Goal: Information Seeking & Learning: Learn about a topic

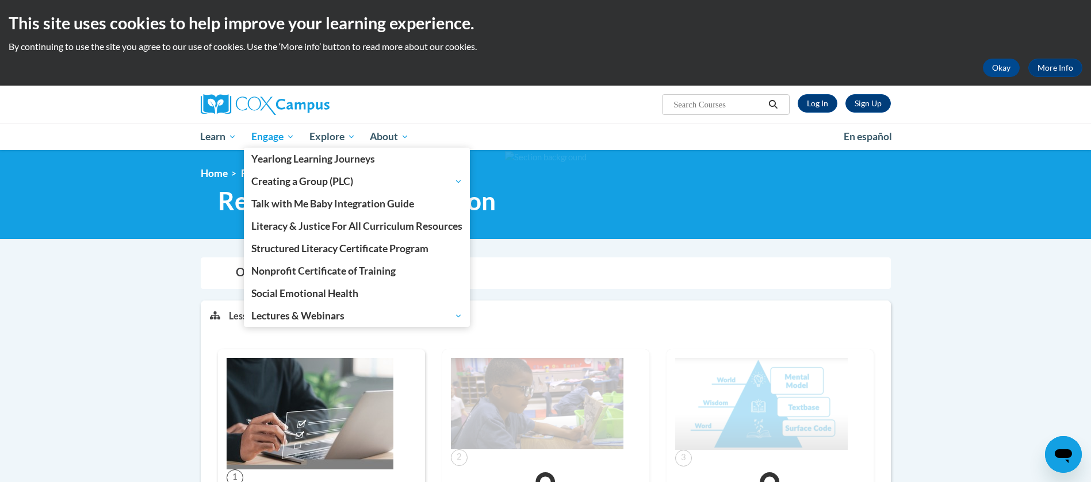
click at [268, 132] on span "Engage" at bounding box center [272, 137] width 43 height 14
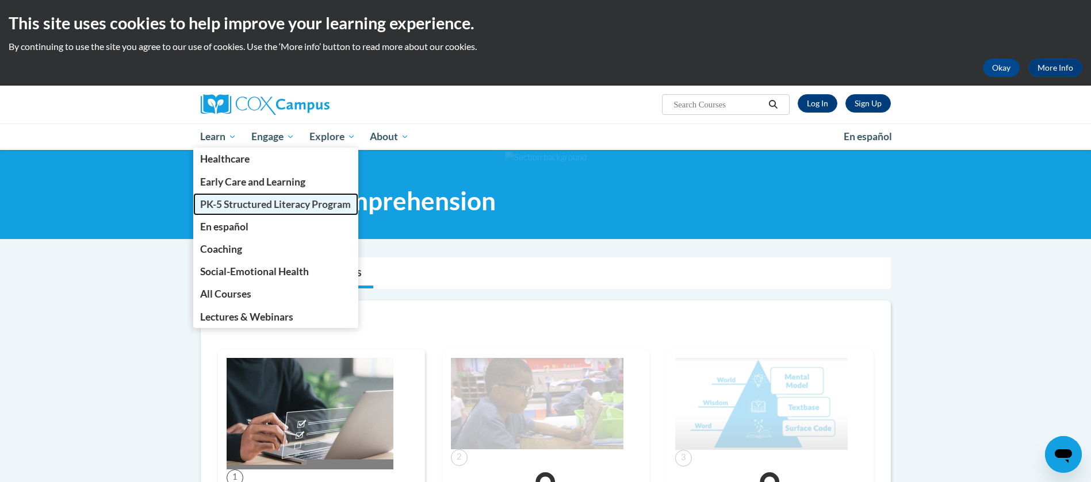
click at [253, 206] on span "PK-5 Structured Literacy Program" at bounding box center [275, 204] width 151 height 12
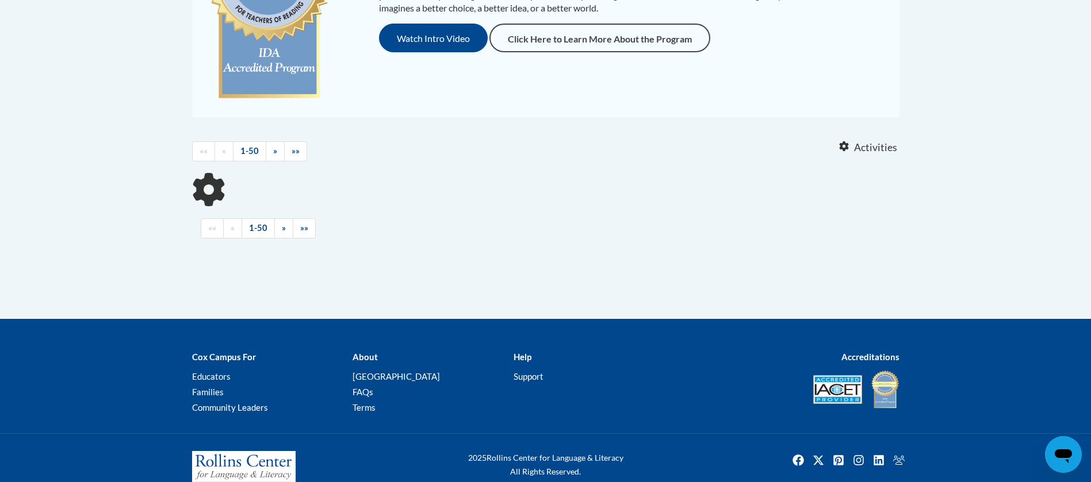
drag, startPoint x: 1103, startPoint y: 149, endPoint x: 1103, endPoint y: 337, distance: 188.6
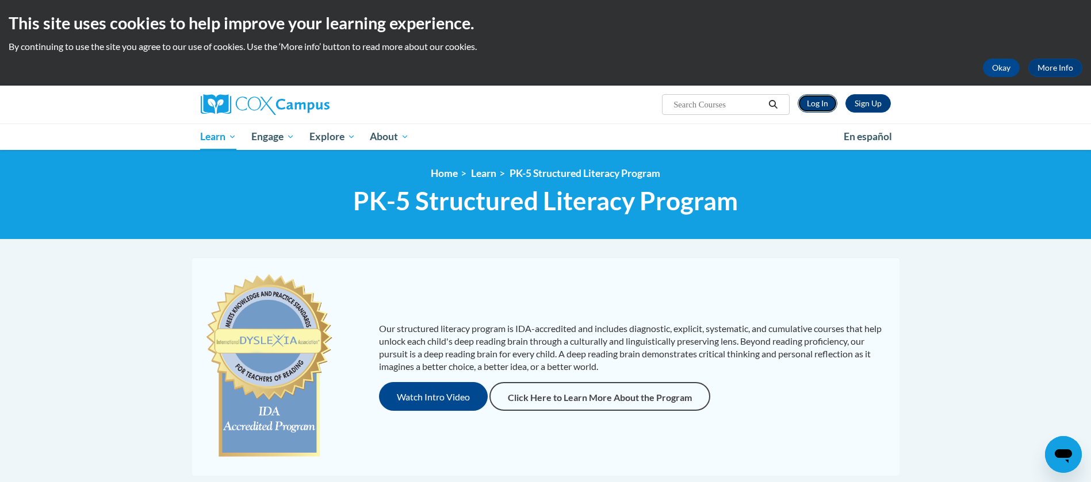
click at [814, 101] on link "Log In" at bounding box center [817, 103] width 40 height 18
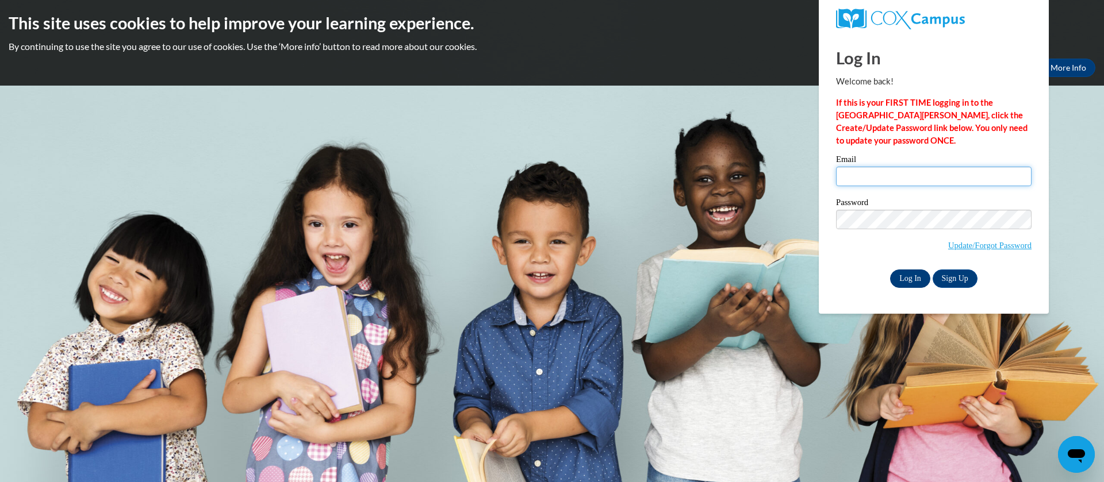
type input "natella.karsli@ilm-academy.com"
click at [911, 278] on input "Log In" at bounding box center [910, 279] width 40 height 18
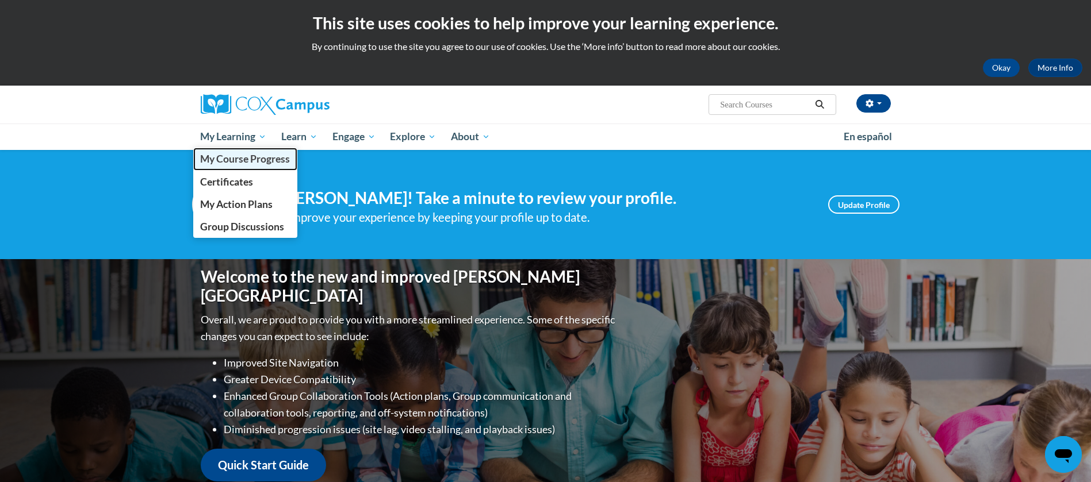
click at [242, 165] on link "My Course Progress" at bounding box center [245, 159] width 105 height 22
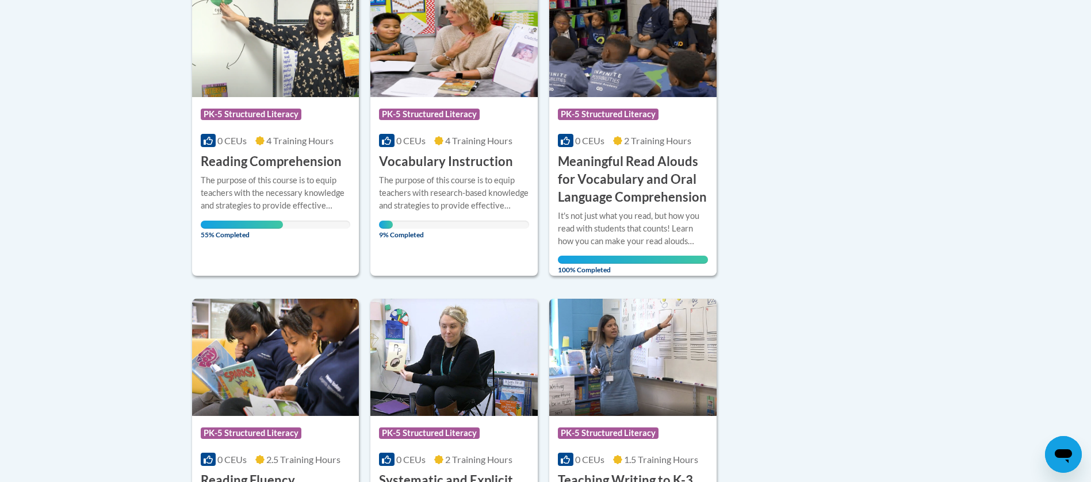
scroll to position [317, 0]
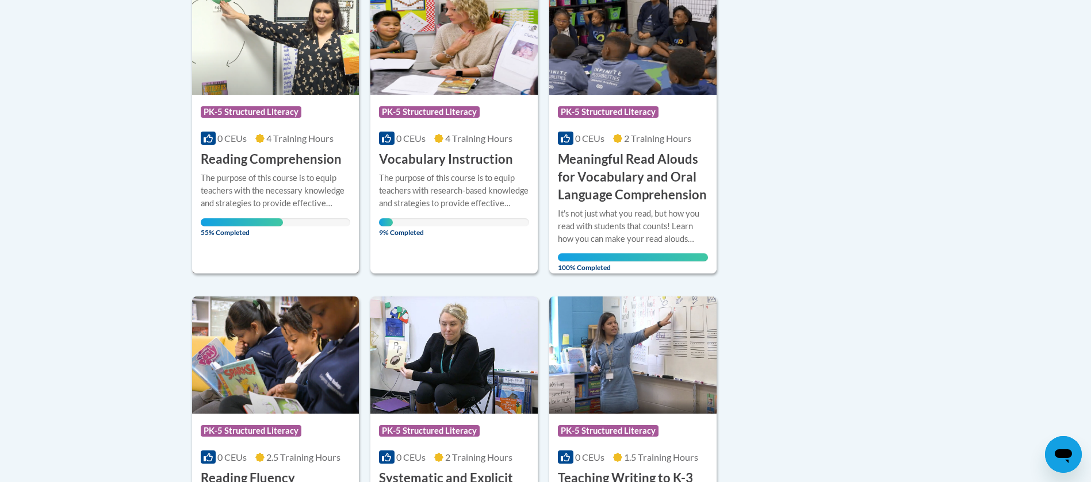
click at [240, 78] on img at bounding box center [275, 36] width 167 height 117
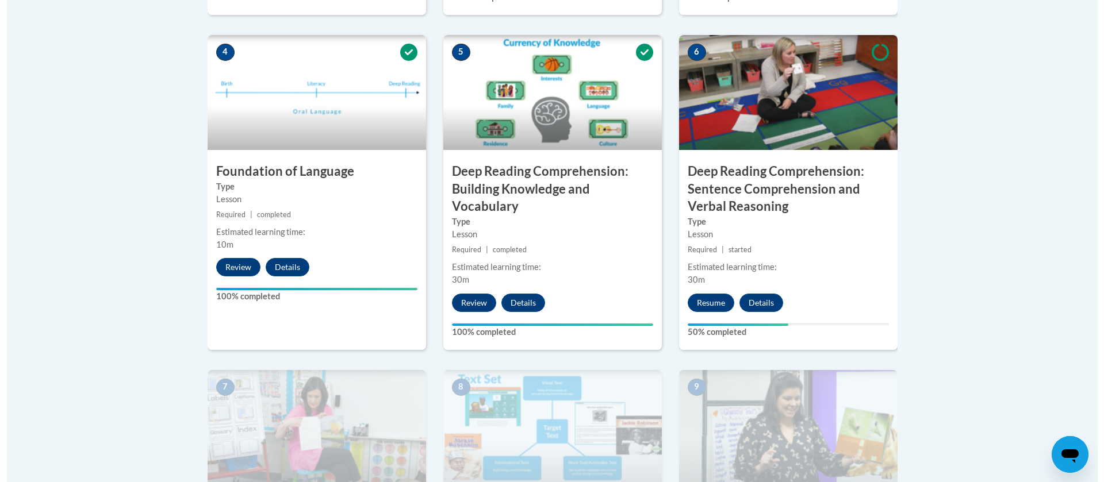
scroll to position [662, 0]
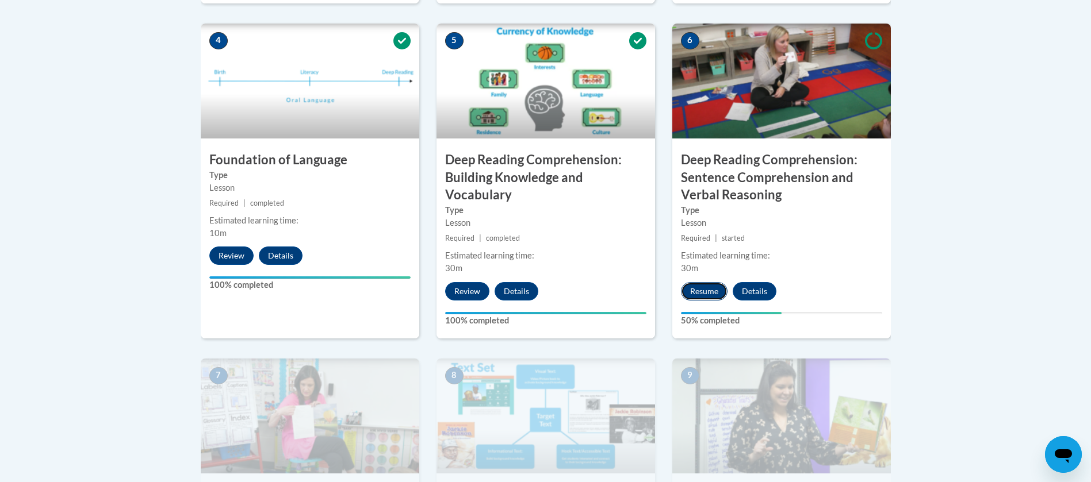
click at [702, 299] on button "Resume" at bounding box center [704, 291] width 47 height 18
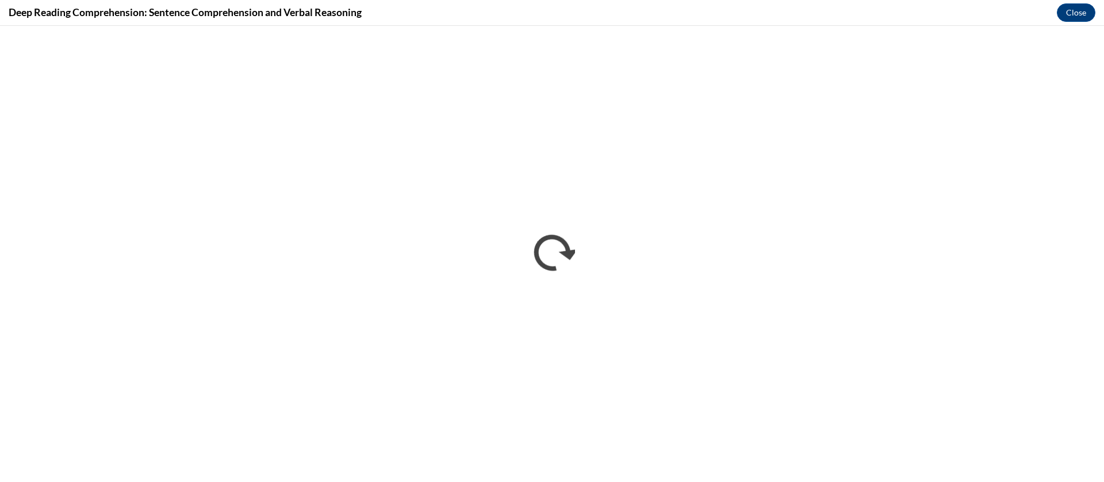
scroll to position [0, 0]
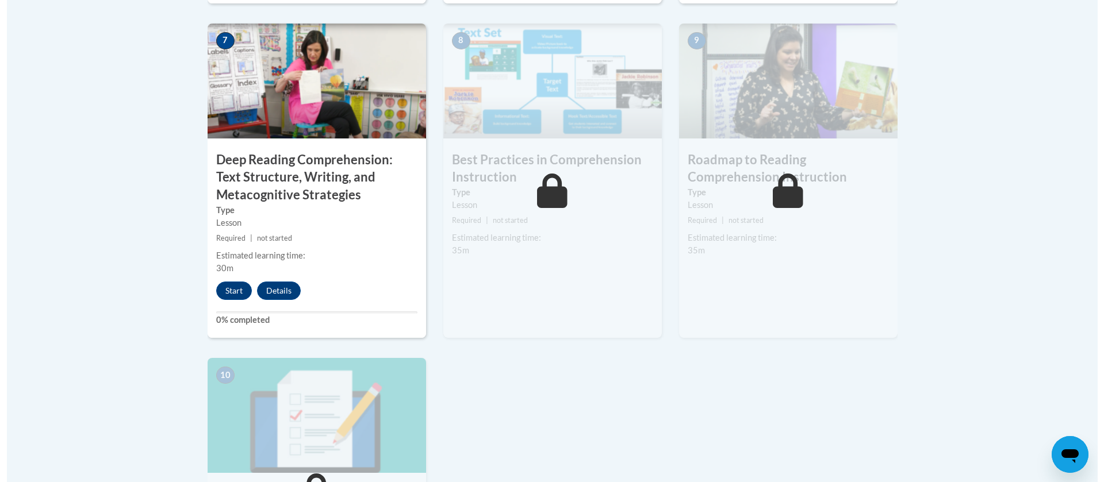
scroll to position [1000, 0]
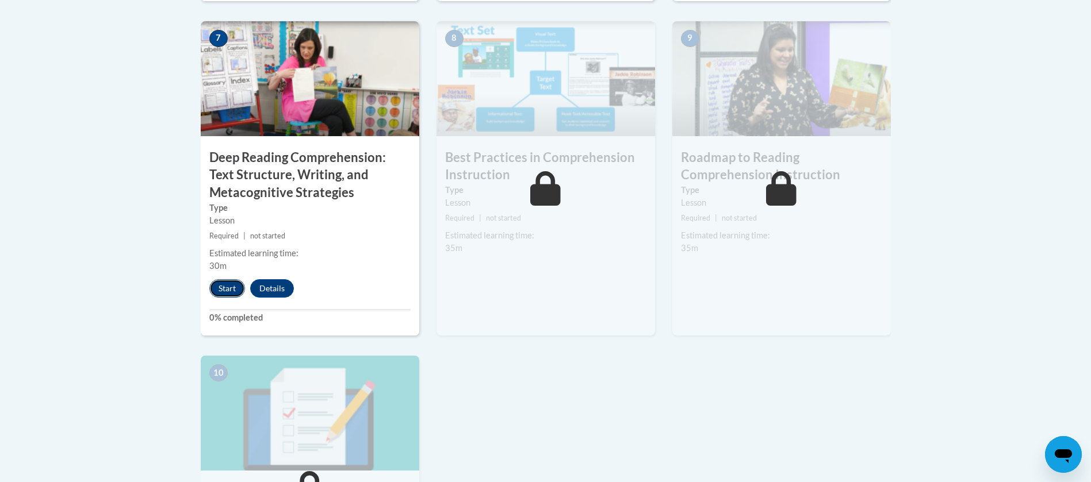
click at [213, 280] on button "Start" at bounding box center [227, 288] width 36 height 18
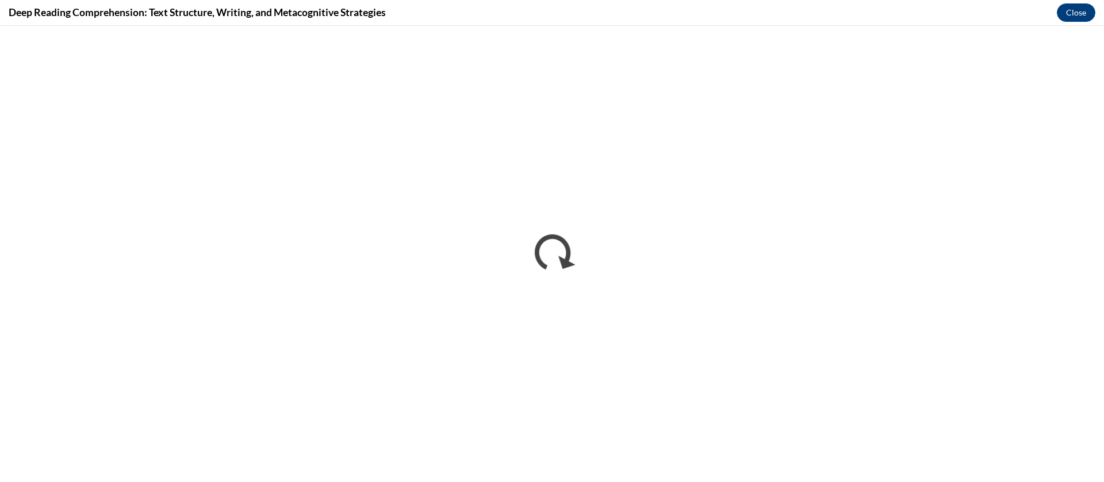
scroll to position [0, 0]
